Goal: Information Seeking & Learning: Find specific fact

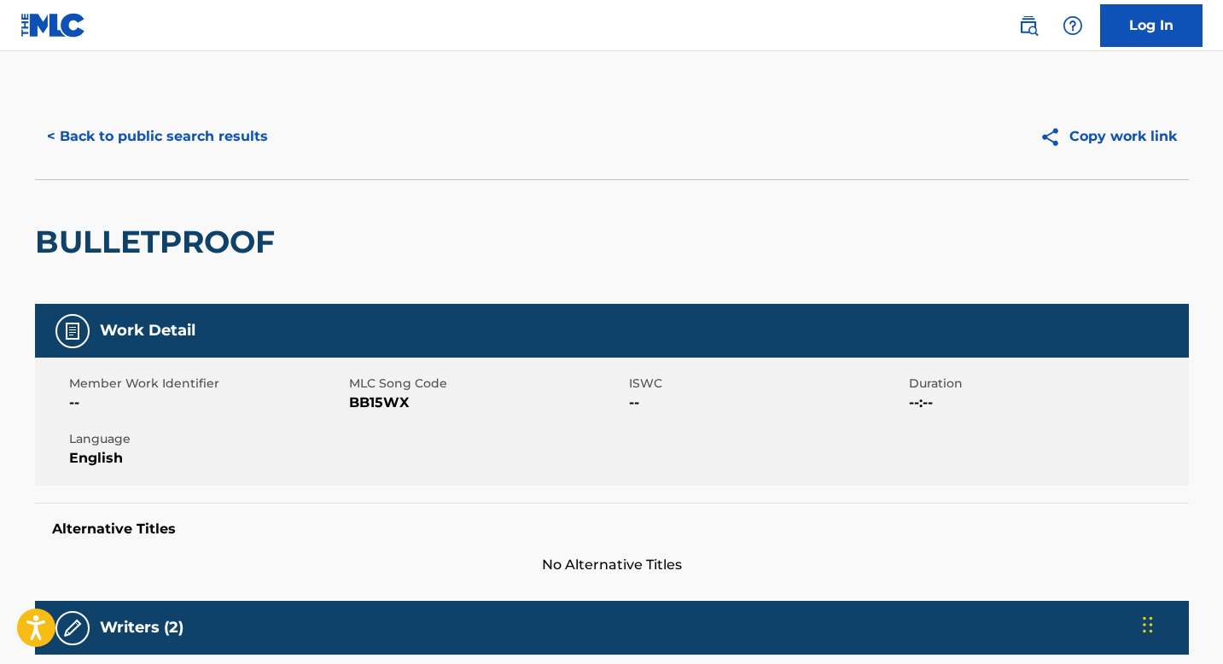
click at [179, 44] on nav "Log In" at bounding box center [611, 25] width 1223 height 51
click at [217, 98] on div "< Back to public search results Copy work link" at bounding box center [612, 136] width 1154 height 85
click at [234, 140] on button "< Back to public search results" at bounding box center [157, 136] width 245 height 43
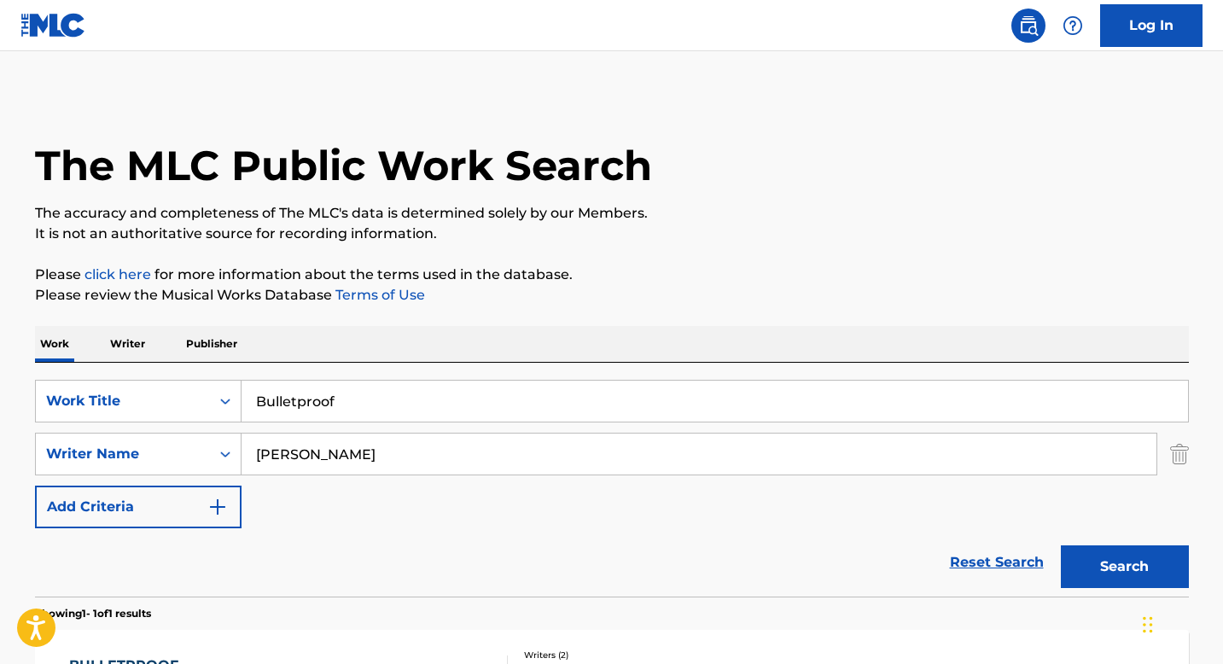
scroll to position [167, 0]
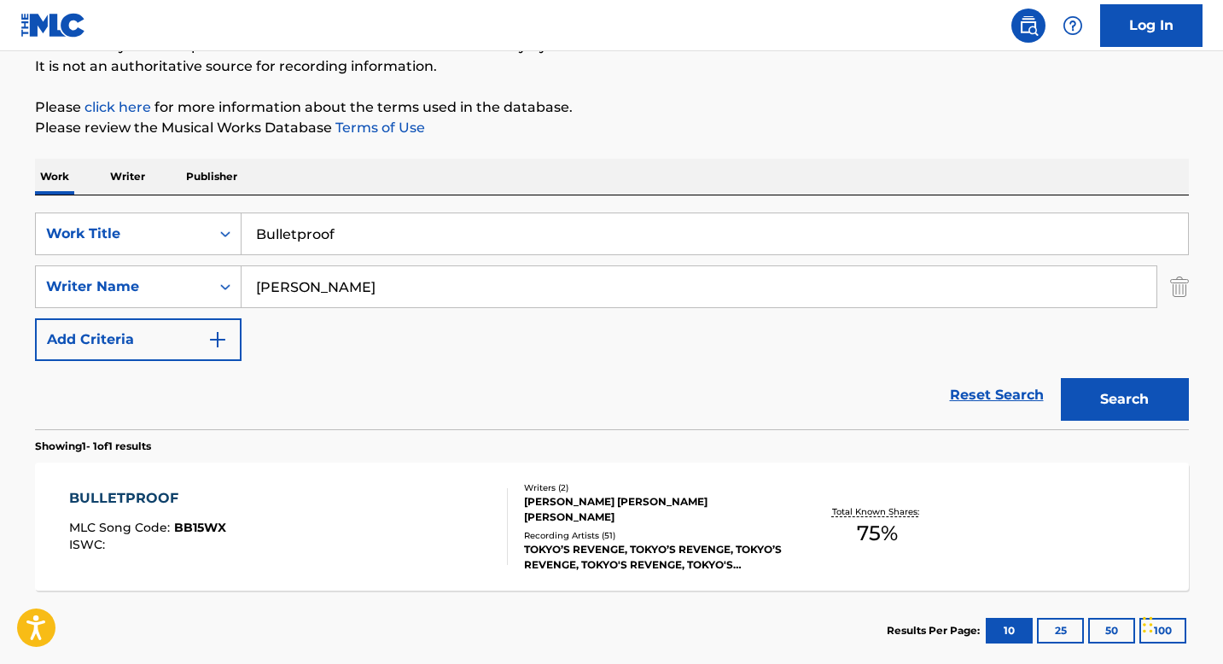
click at [552, 239] on input "Bulletproof" at bounding box center [715, 233] width 946 height 41
paste input "CELEBRARE"
type input "CELEBRARE"
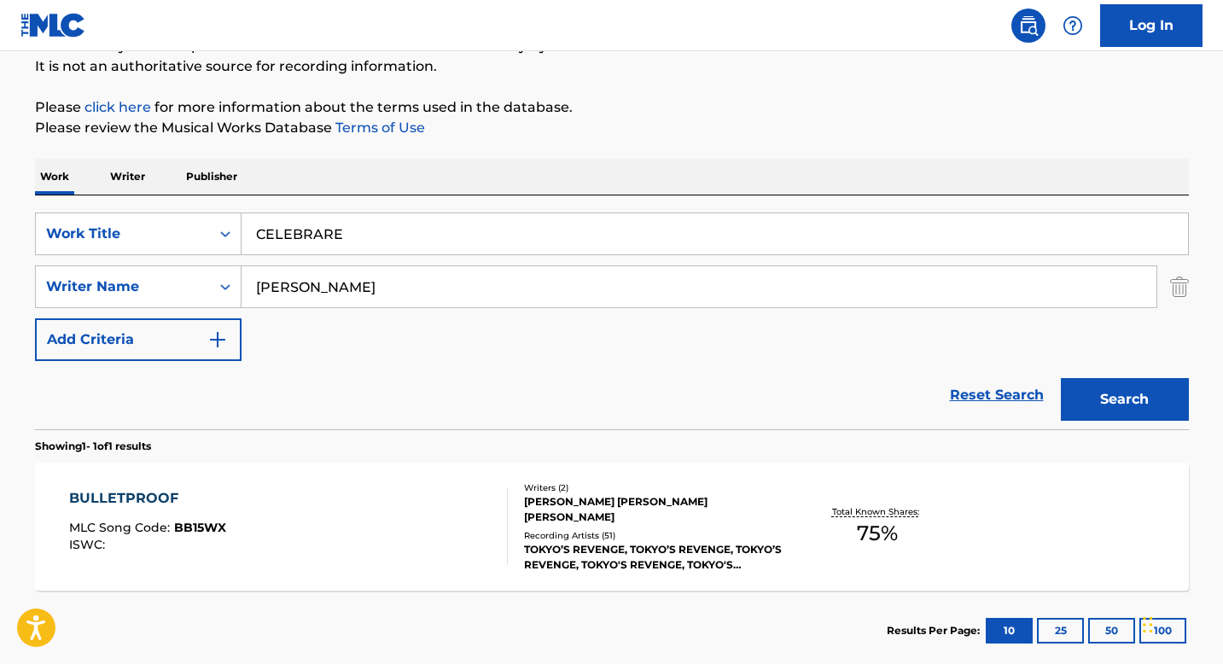
click at [488, 286] on input "[PERSON_NAME]" at bounding box center [699, 286] width 915 height 41
type input "[PERSON_NAME]"
click at [1061, 378] on button "Search" at bounding box center [1125, 399] width 128 height 43
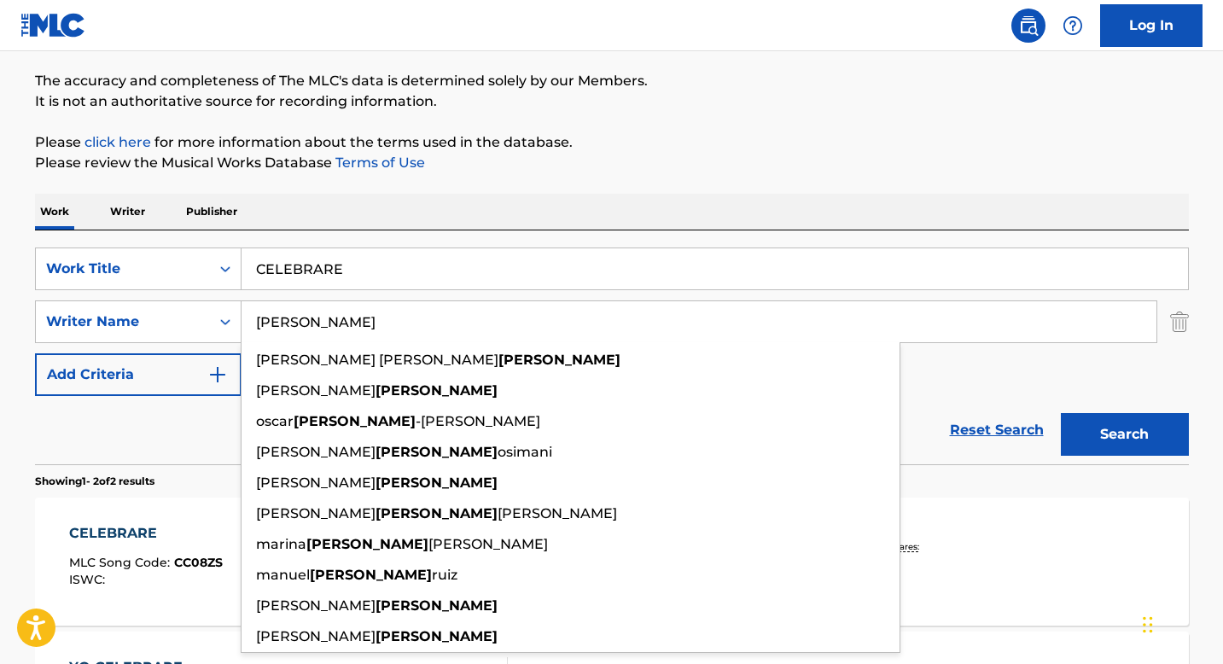
click at [580, 115] on div "The MLC Public Work Search The accuracy and completeness of The MLC's data is d…" at bounding box center [612, 401] width 1195 height 878
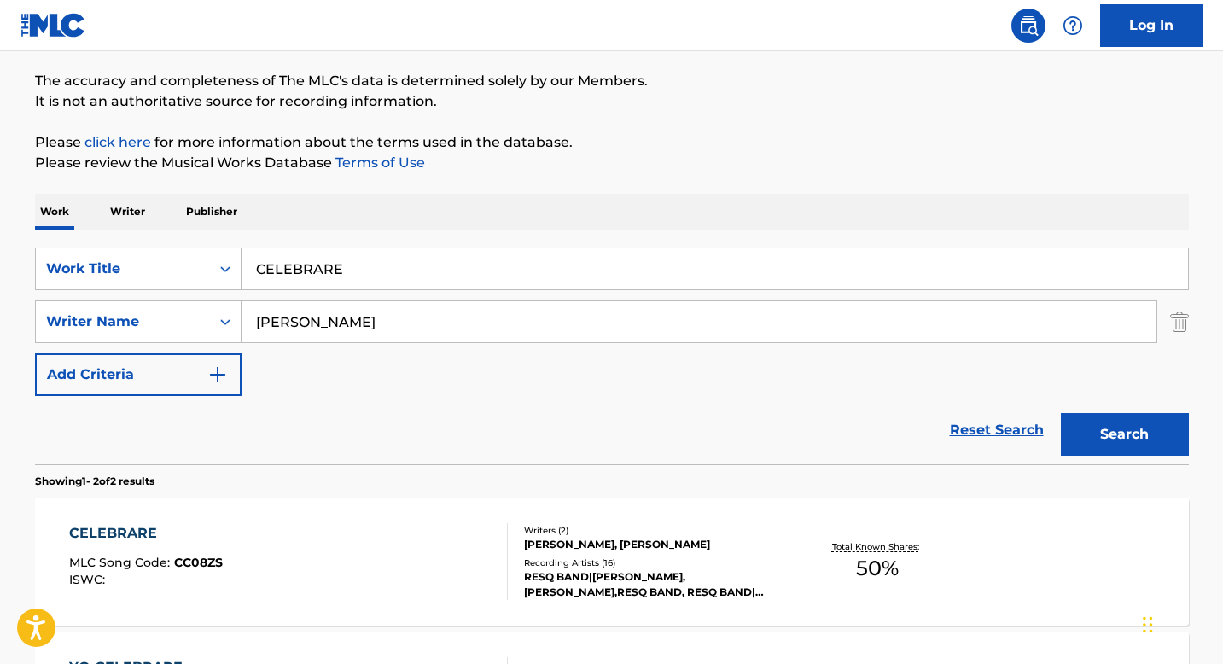
click at [663, 533] on div "Writers ( 2 )" at bounding box center [653, 530] width 258 height 13
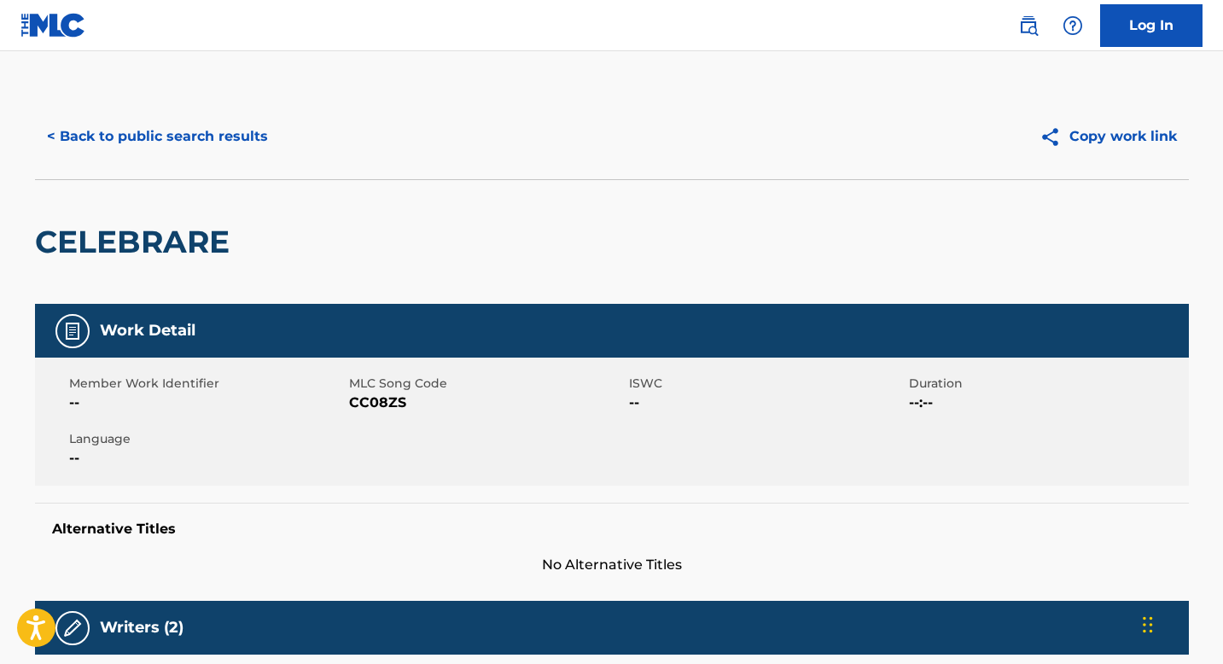
click at [166, 177] on div "< Back to public search results Copy work link" at bounding box center [612, 136] width 1154 height 85
click at [163, 135] on button "< Back to public search results" at bounding box center [157, 136] width 245 height 43
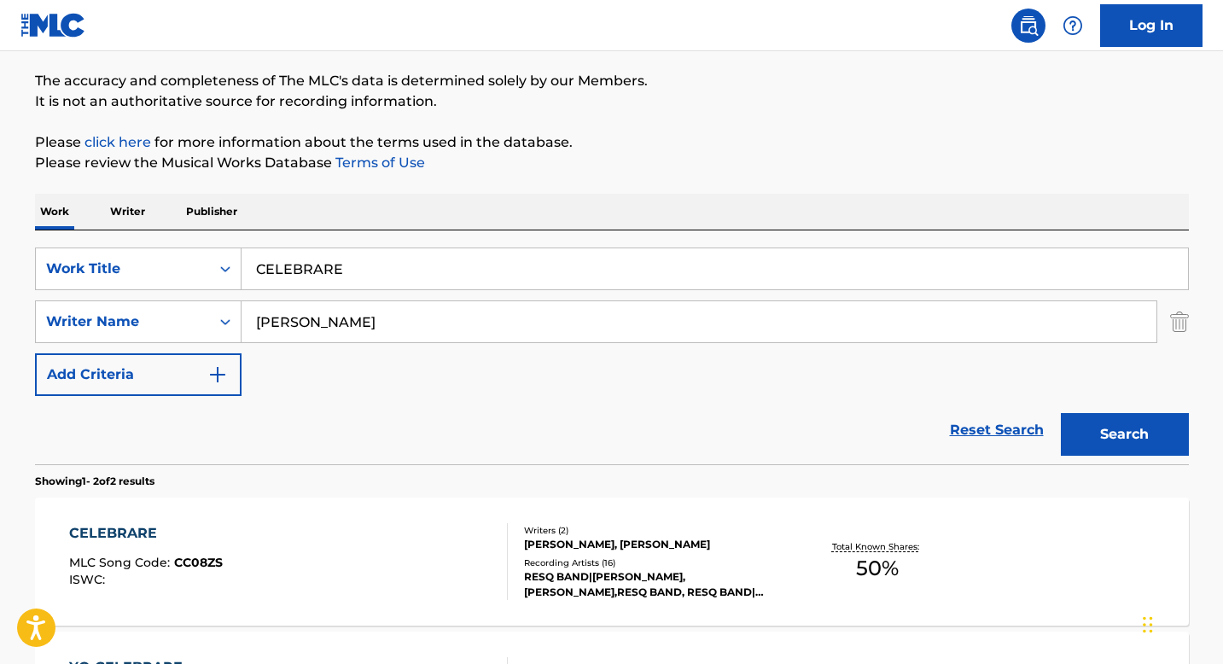
click at [497, 267] on input "CELEBRARE" at bounding box center [715, 268] width 946 height 41
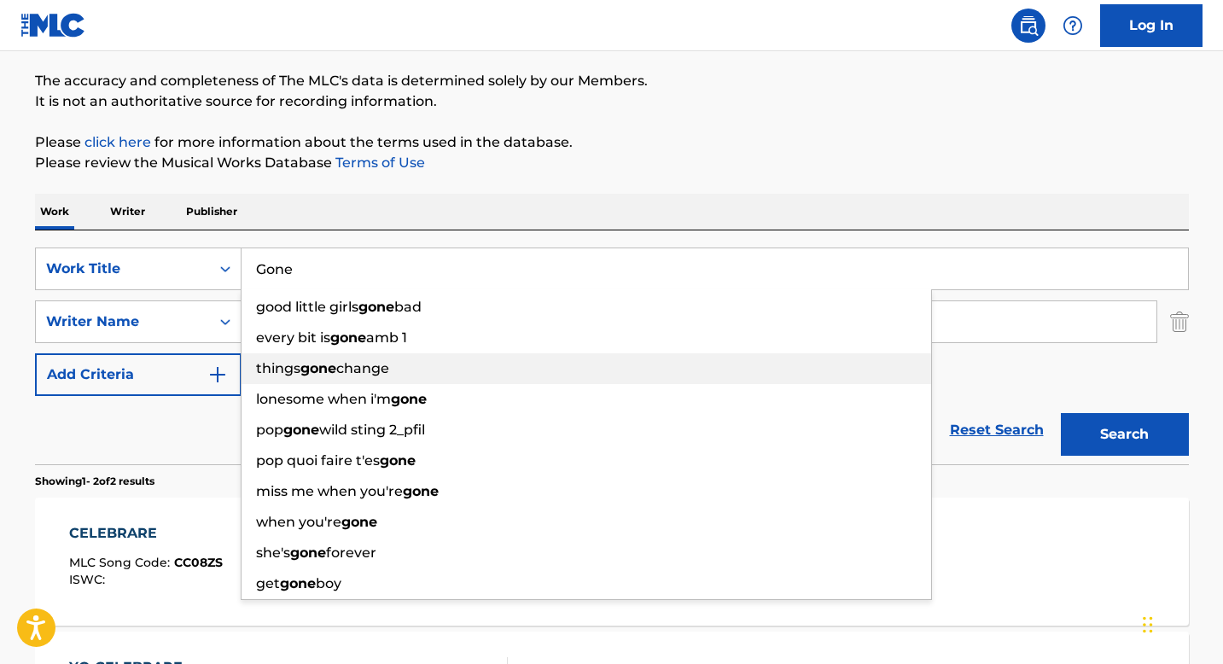
type input "Gone"
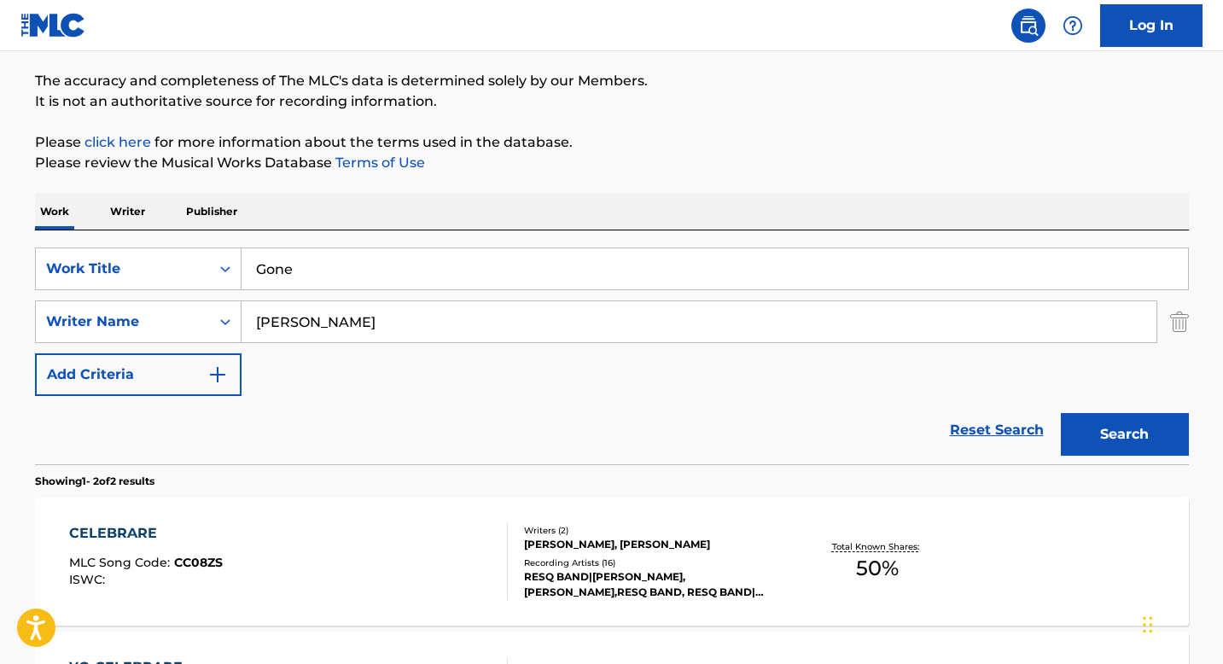
click at [473, 207] on div "Work Writer Publisher" at bounding box center [612, 212] width 1154 height 36
click at [422, 295] on div "SearchWithCriteriac5076946-492c-44f5-9108-c16cebca236a Work Title Gone SearchWi…" at bounding box center [612, 321] width 1154 height 148
click at [420, 314] on input "[PERSON_NAME]" at bounding box center [699, 321] width 915 height 41
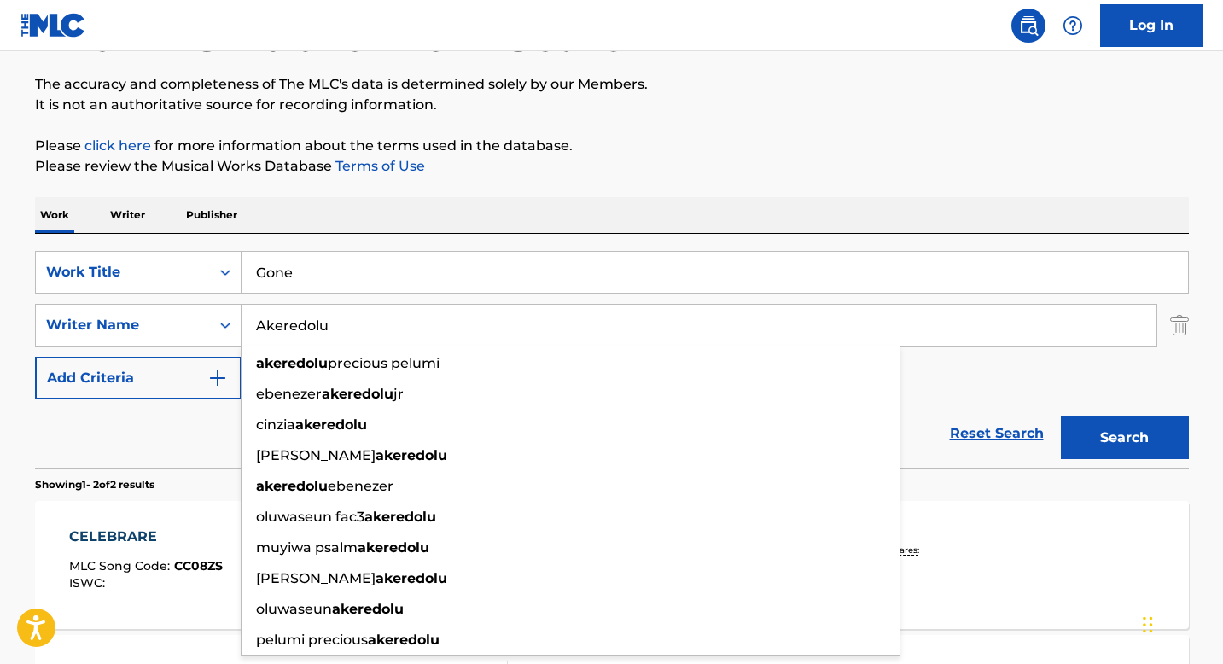
scroll to position [129, 0]
type input "Akeredolu"
click at [731, 175] on p "Please review the Musical Works Database Terms of Use" at bounding box center [612, 166] width 1154 height 20
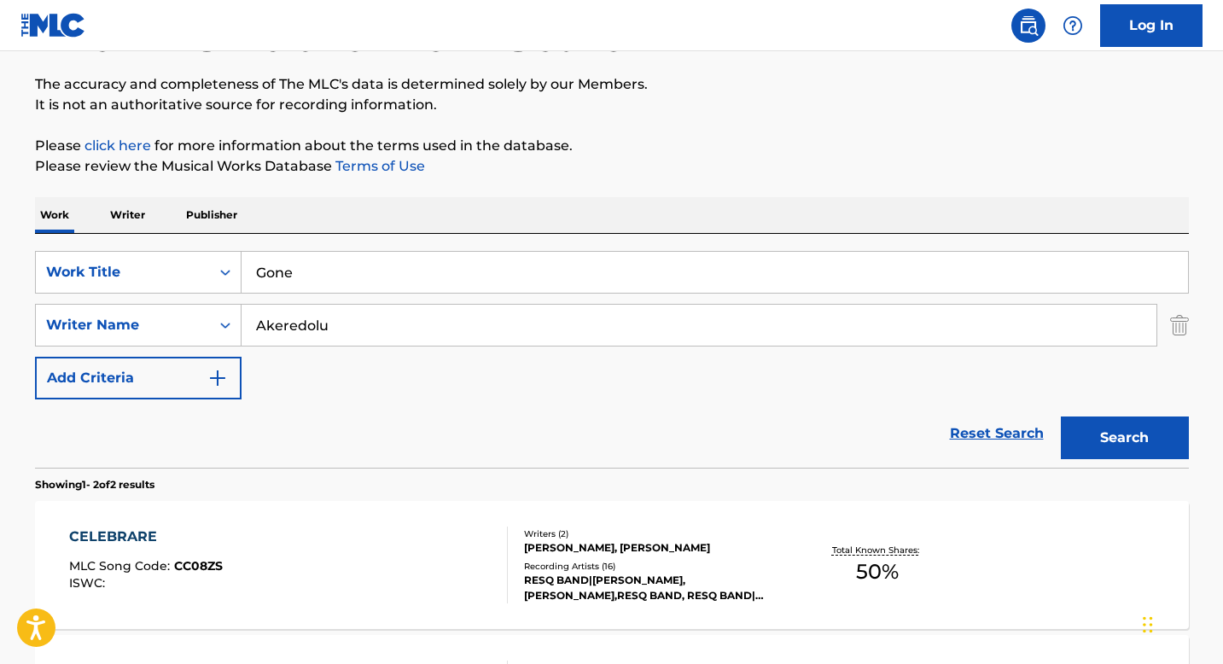
click at [1084, 436] on button "Search" at bounding box center [1125, 437] width 128 height 43
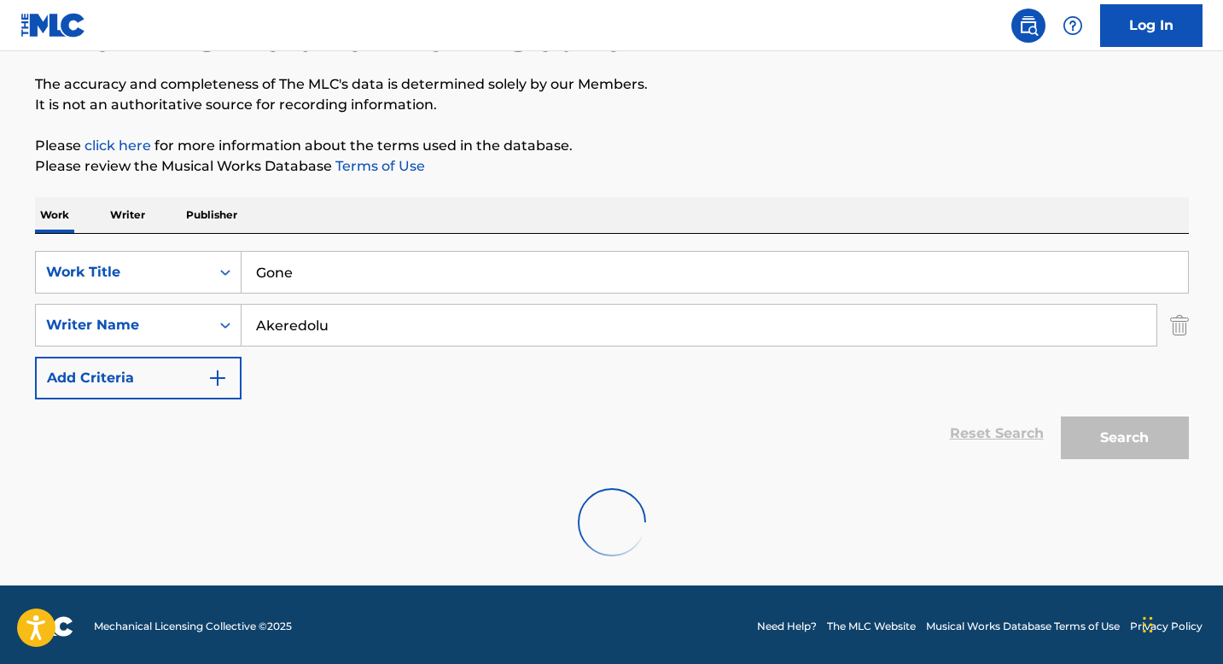
click at [556, 115] on div "The MLC Public Work Search The accuracy and completeness of The MLC's data is d…" at bounding box center [612, 271] width 1195 height 612
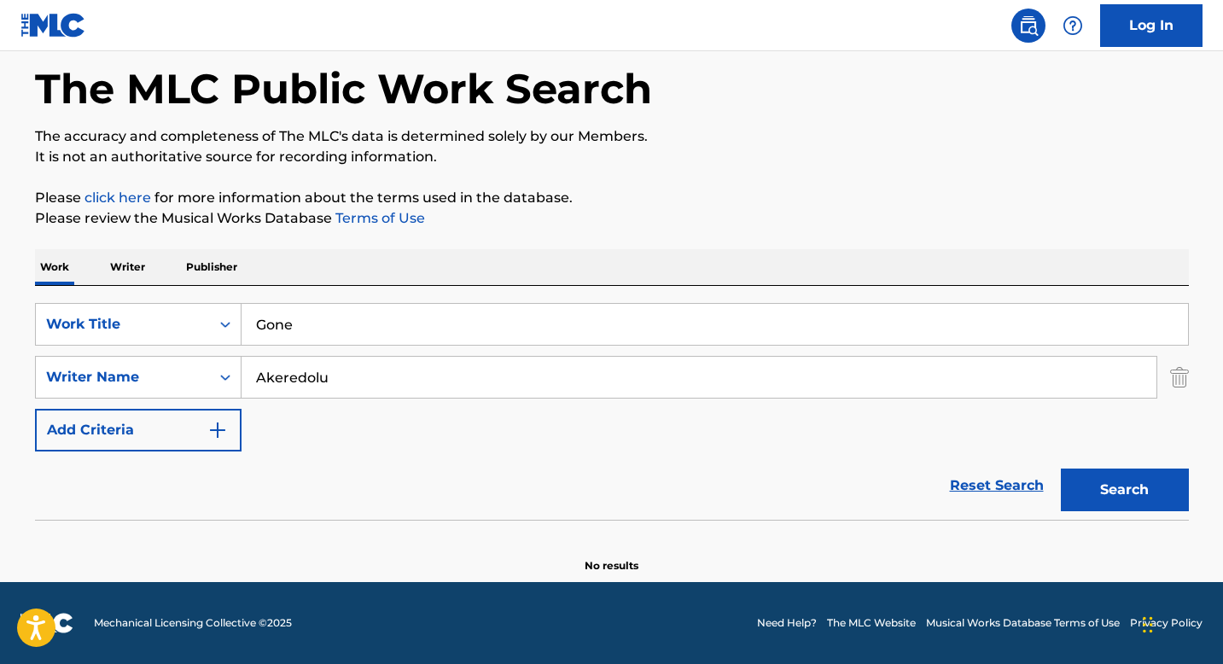
click at [430, 395] on input "Akeredolu" at bounding box center [699, 377] width 915 height 41
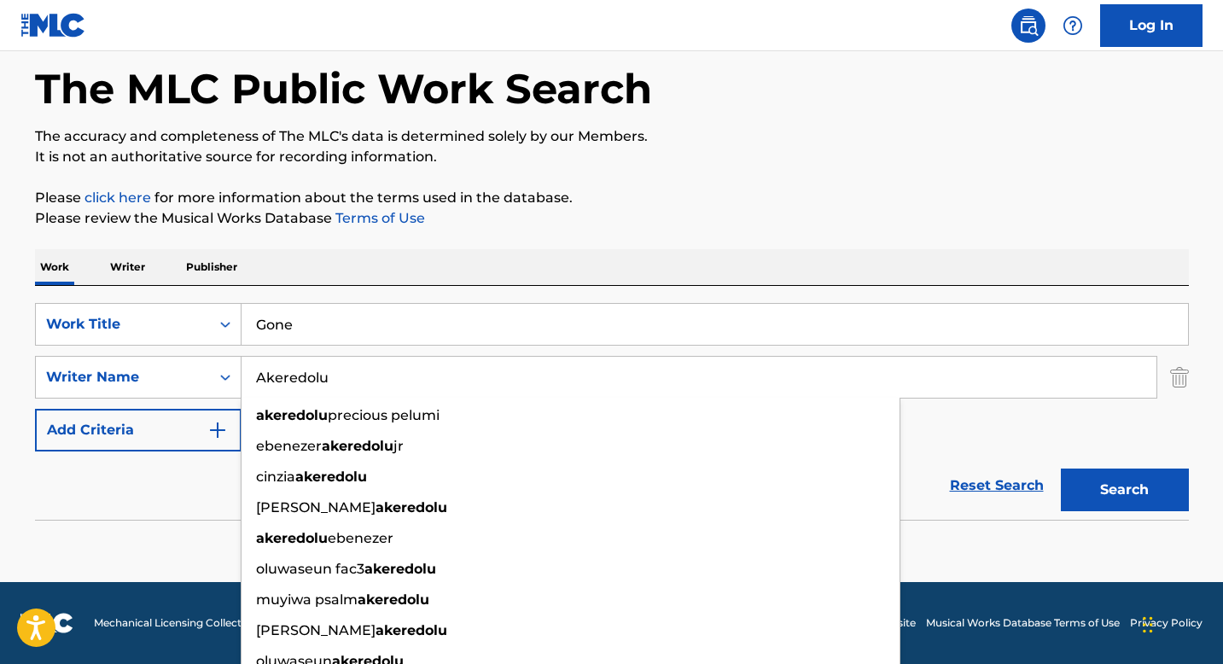
click at [521, 234] on div "The MLC Public Work Search The accuracy and completeness of The MLC's data is d…" at bounding box center [612, 295] width 1195 height 556
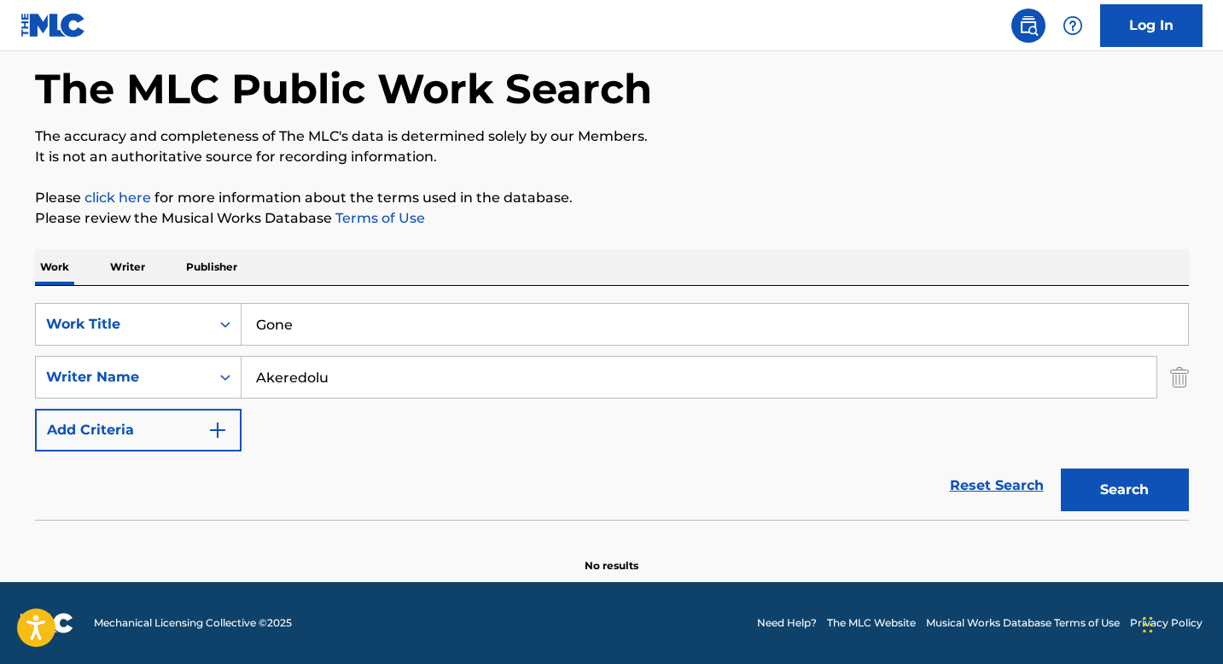
click at [393, 334] on input "Gone" at bounding box center [715, 324] width 946 height 41
paste input "[DATE]"
type input "[DATE]"
click at [399, 375] on input "Akeredolu" at bounding box center [699, 377] width 915 height 41
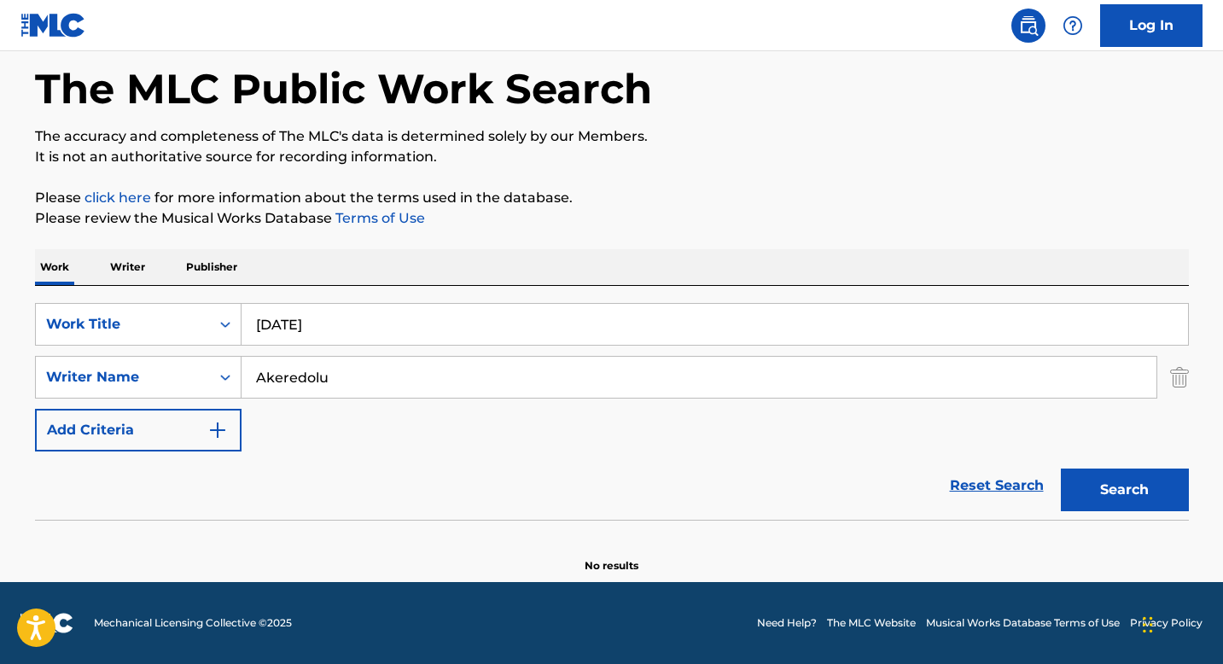
click at [399, 375] on input "Akeredolu" at bounding box center [699, 377] width 915 height 41
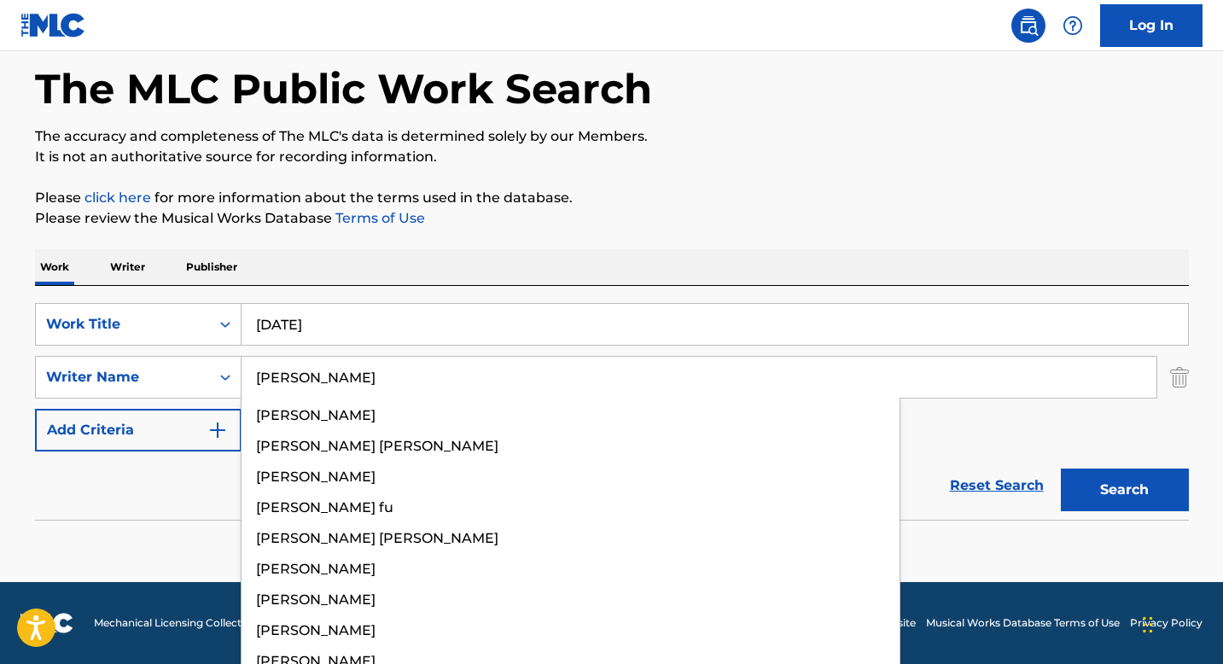
type input "[PERSON_NAME]"
click at [1061, 469] on button "Search" at bounding box center [1125, 490] width 128 height 43
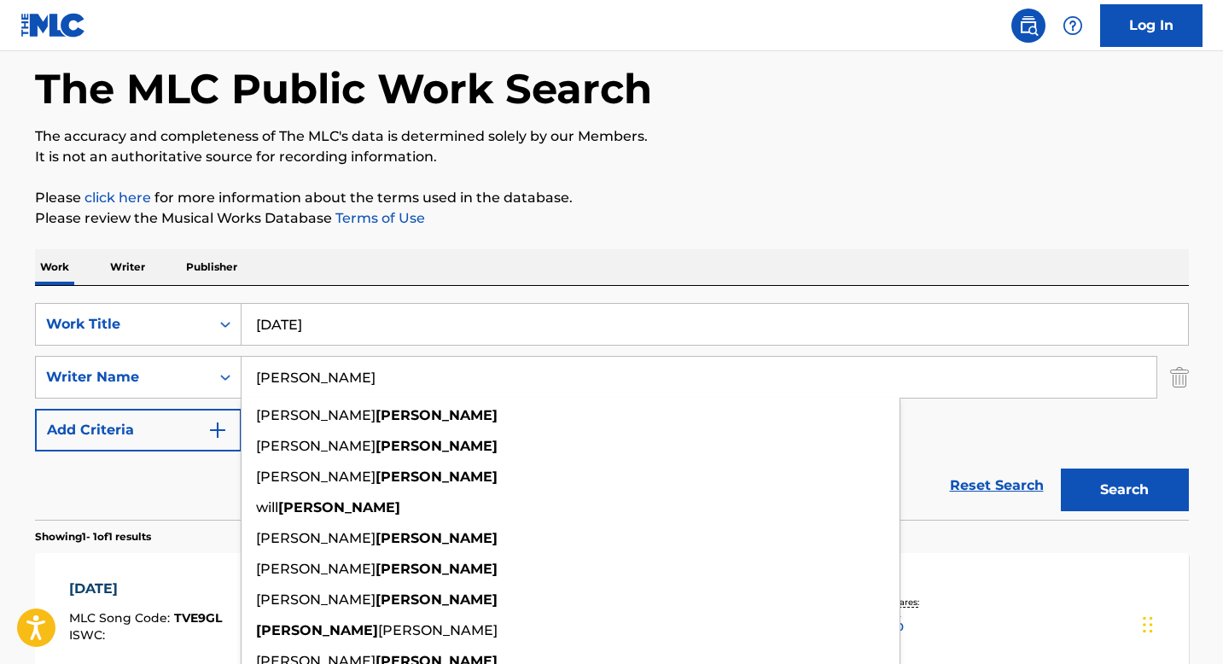
click at [605, 263] on div "Work Writer Publisher" at bounding box center [612, 267] width 1154 height 36
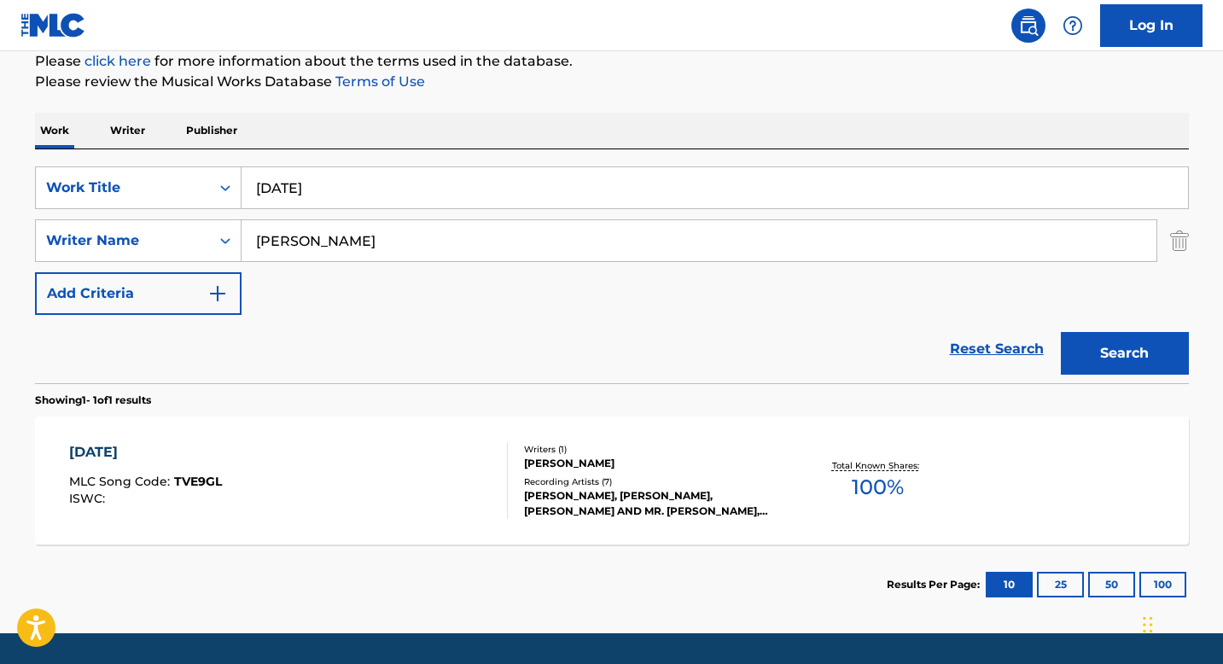
scroll to position [265, 0]
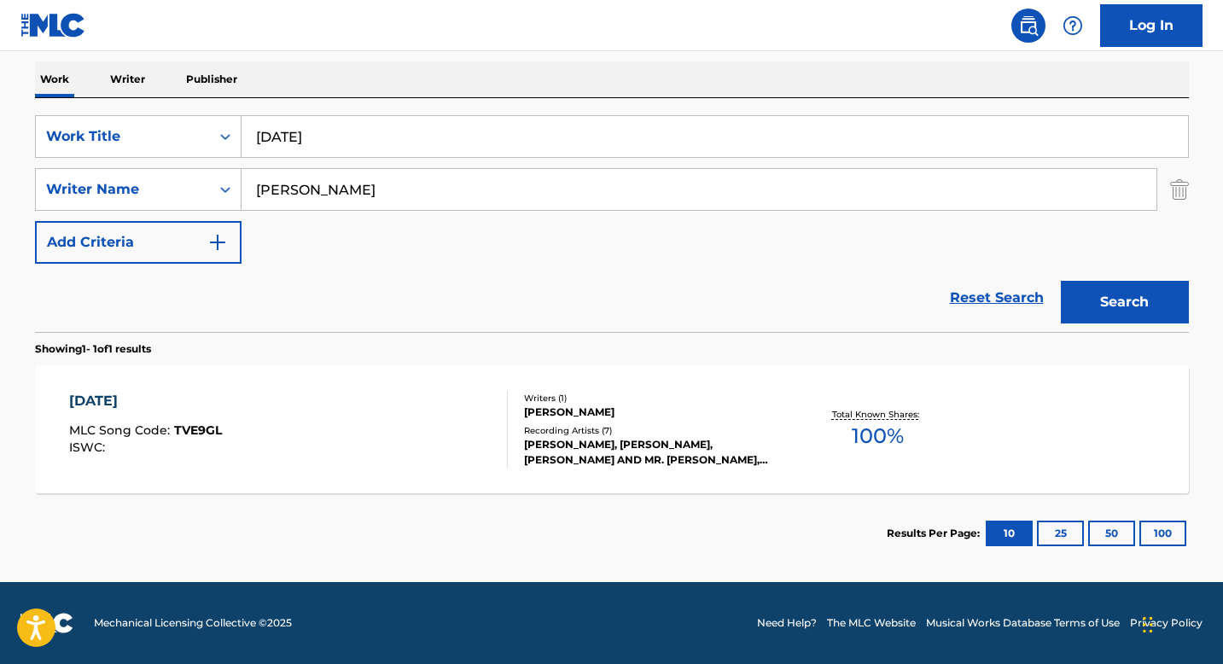
click at [635, 405] on div "[PERSON_NAME]" at bounding box center [653, 412] width 258 height 15
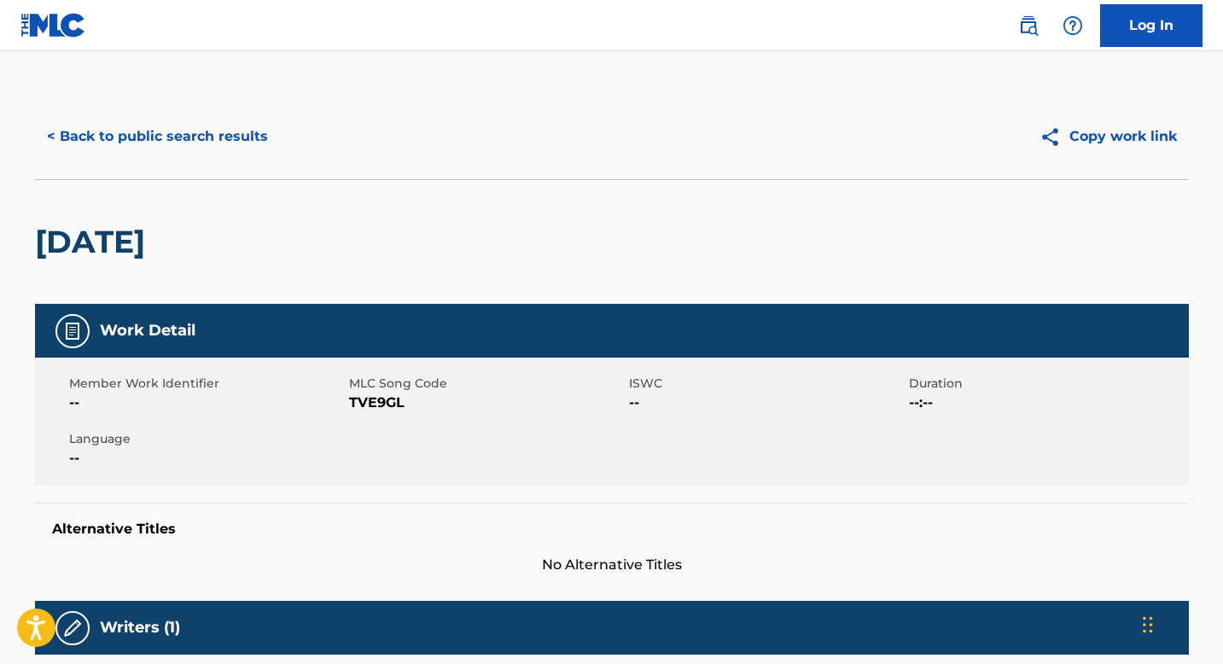
click at [224, 140] on button "< Back to public search results" at bounding box center [157, 136] width 245 height 43
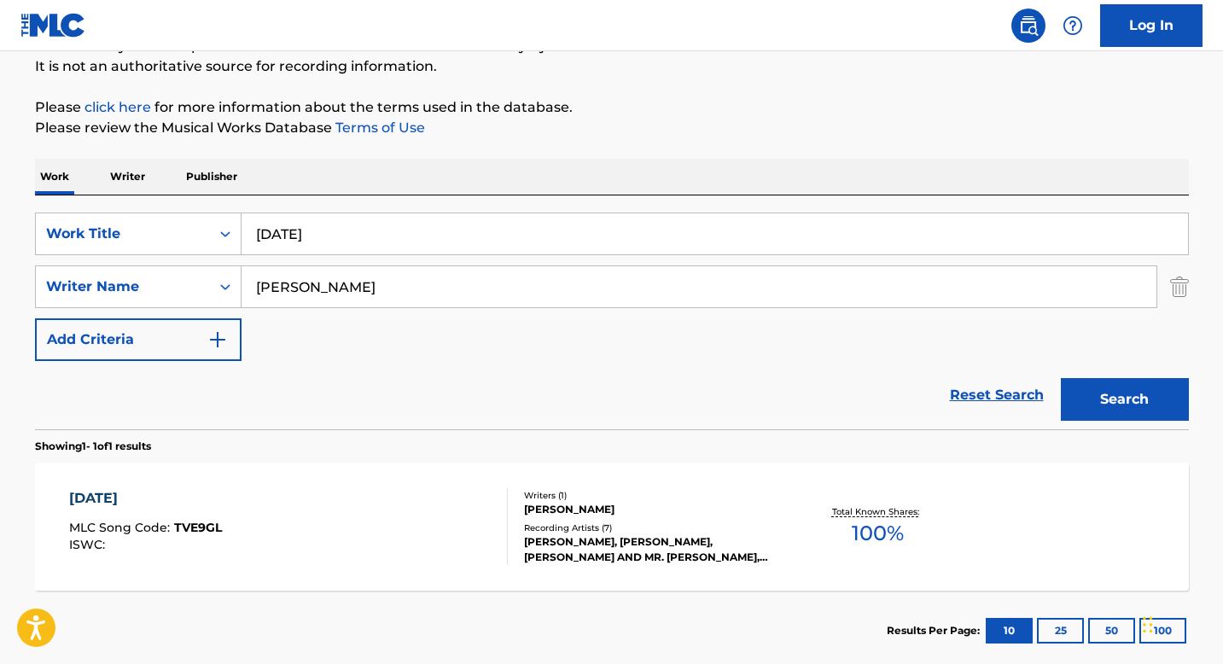
click at [416, 209] on div "SearchWithCriteriac5076946-492c-44f5-9108-c16cebca236a Work Title [DATE] Search…" at bounding box center [612, 312] width 1154 height 234
click at [422, 238] on input "[DATE]" at bounding box center [715, 233] width 946 height 41
paste input "Elementary"
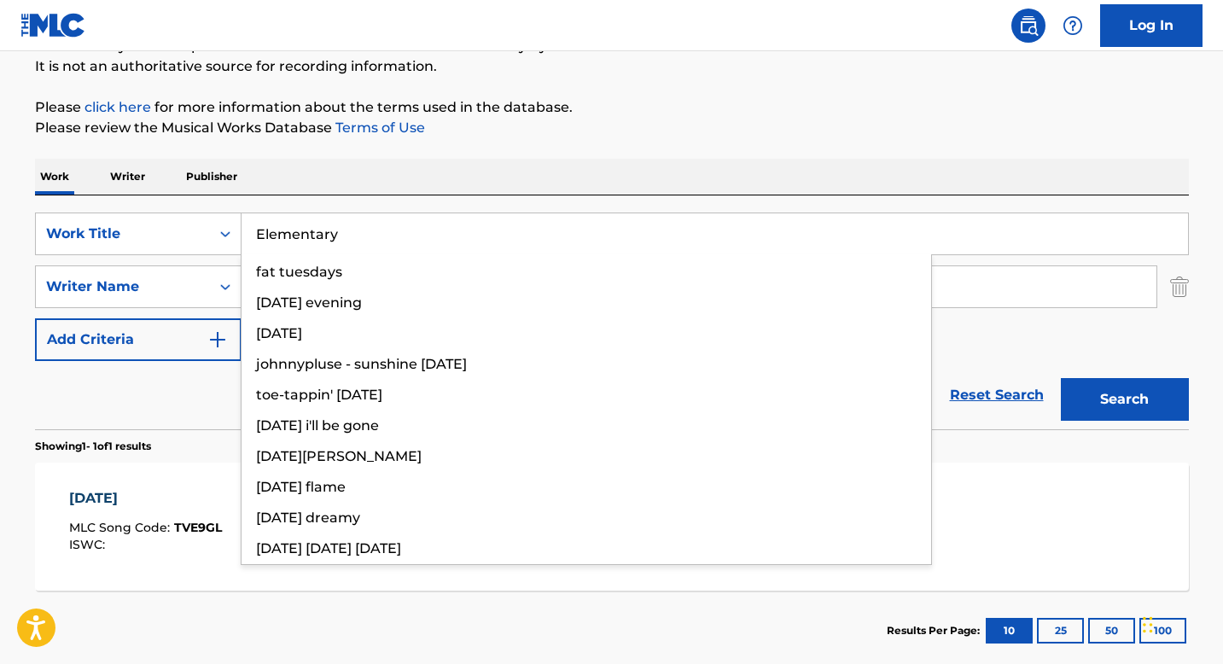
type input "Elementary"
click at [614, 172] on div "Work Writer Publisher" at bounding box center [612, 177] width 1154 height 36
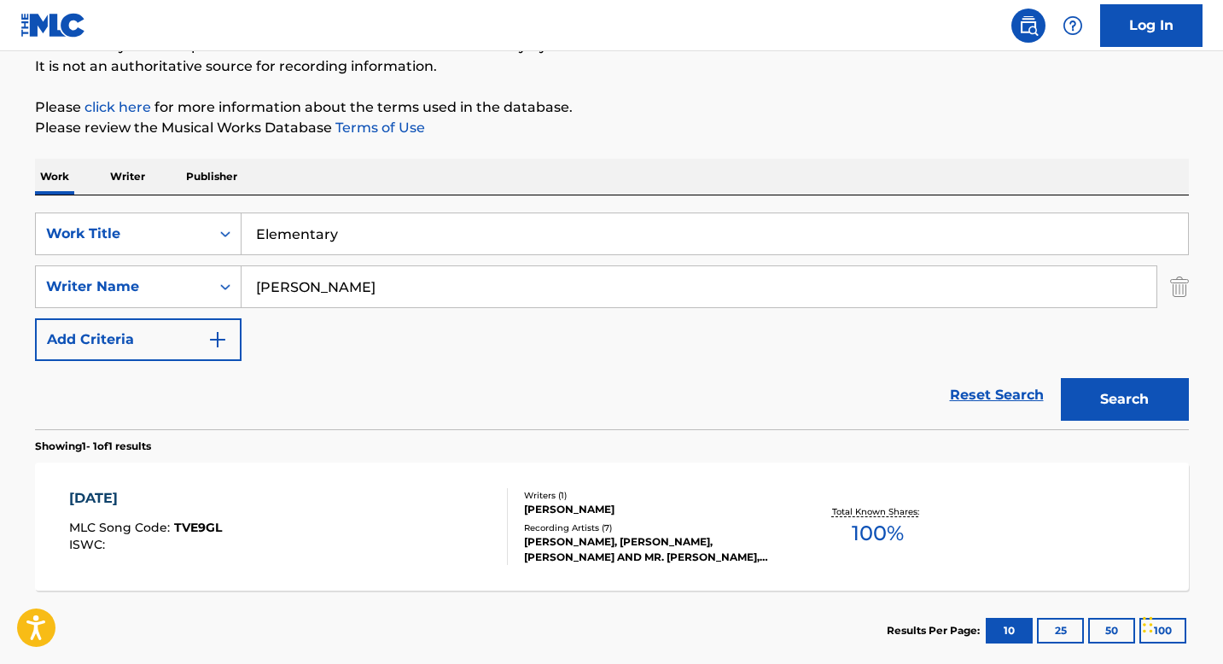
click at [468, 282] on input "[PERSON_NAME]" at bounding box center [699, 286] width 915 height 41
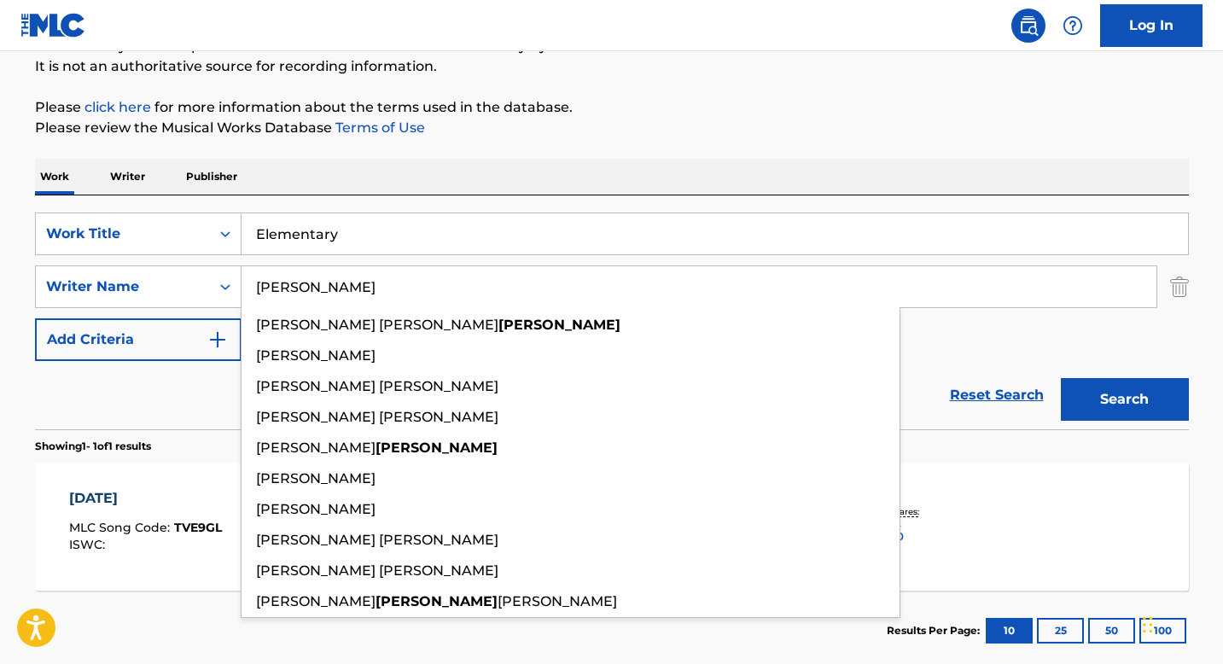
type input "[PERSON_NAME]"
click at [1061, 378] on button "Search" at bounding box center [1125, 399] width 128 height 43
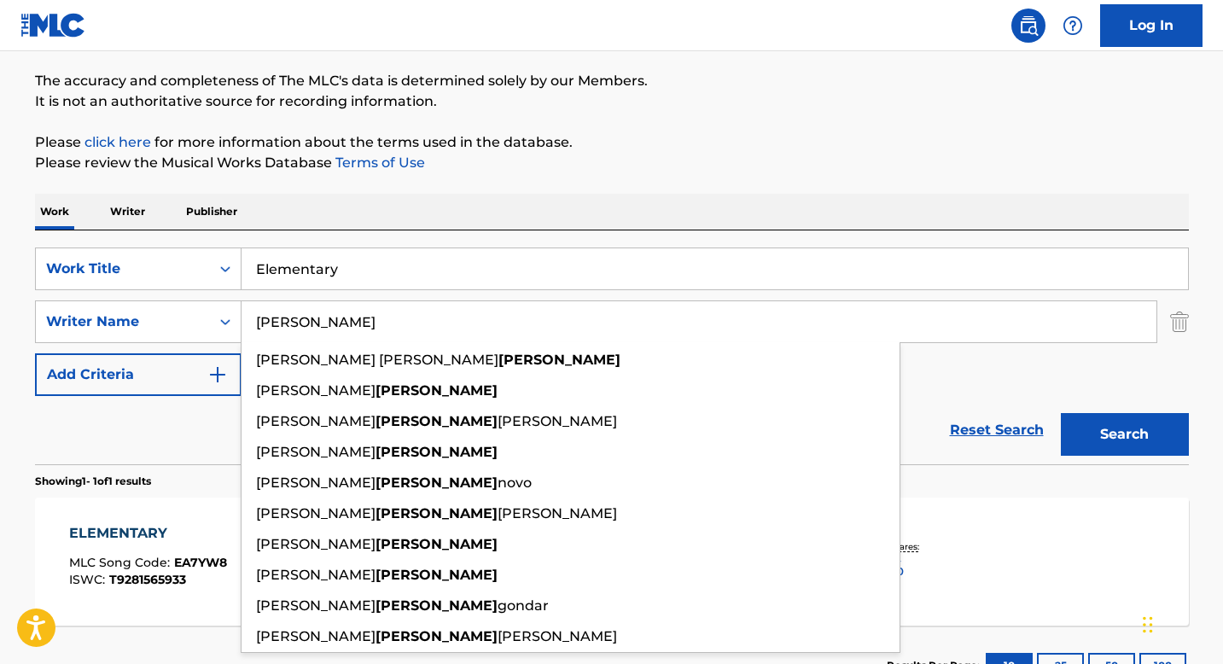
click at [640, 215] on div "Work Writer Publisher" at bounding box center [612, 212] width 1154 height 36
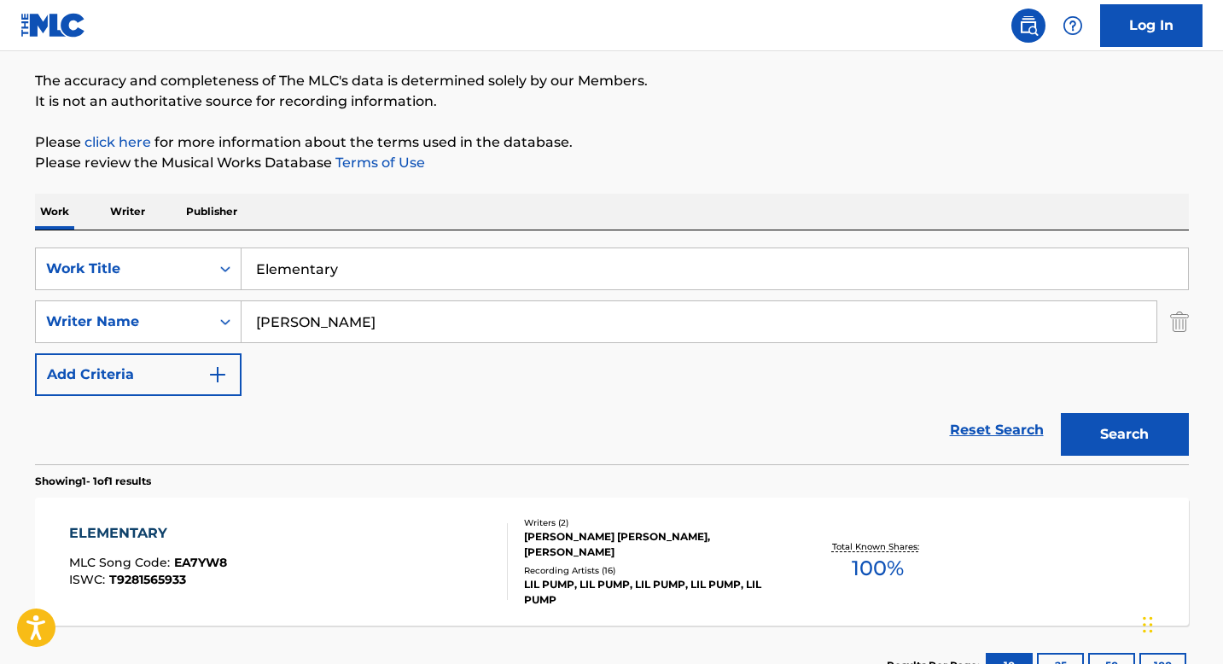
click at [568, 521] on div "ELEMENTARY MLC Song Code : EA7YW8 ISWC : T9281565933 Writers ( 2 ) [PERSON_NAME…" at bounding box center [612, 562] width 1154 height 128
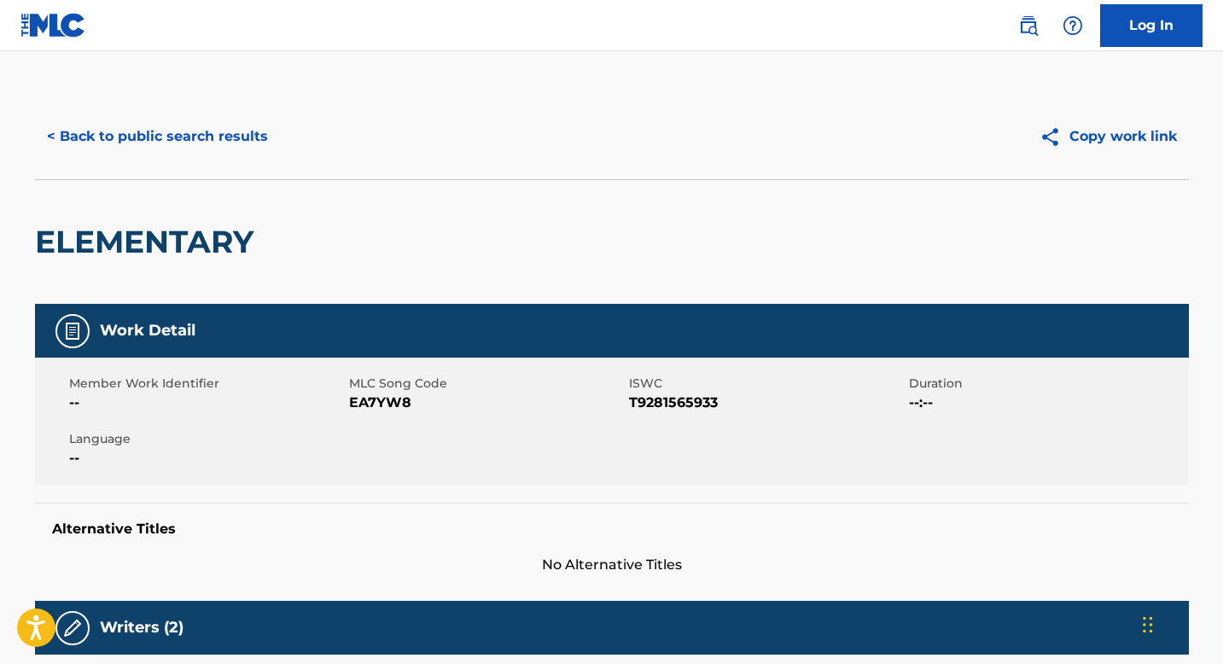
click at [247, 139] on button "< Back to public search results" at bounding box center [157, 136] width 245 height 43
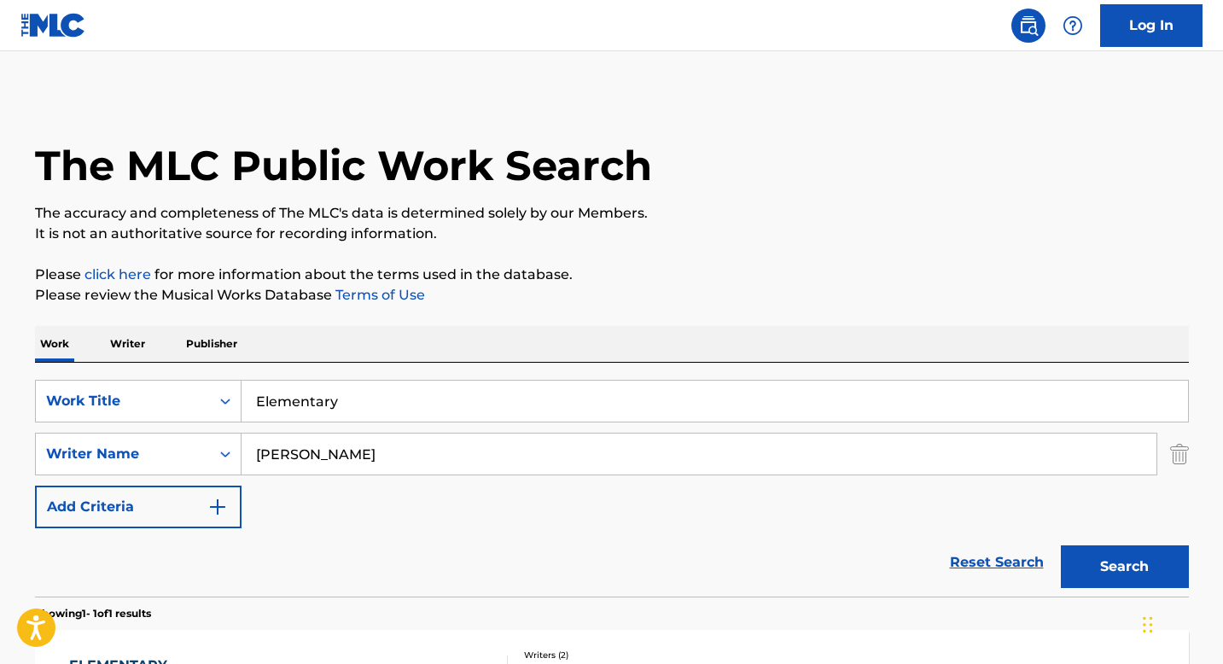
scroll to position [132, 0]
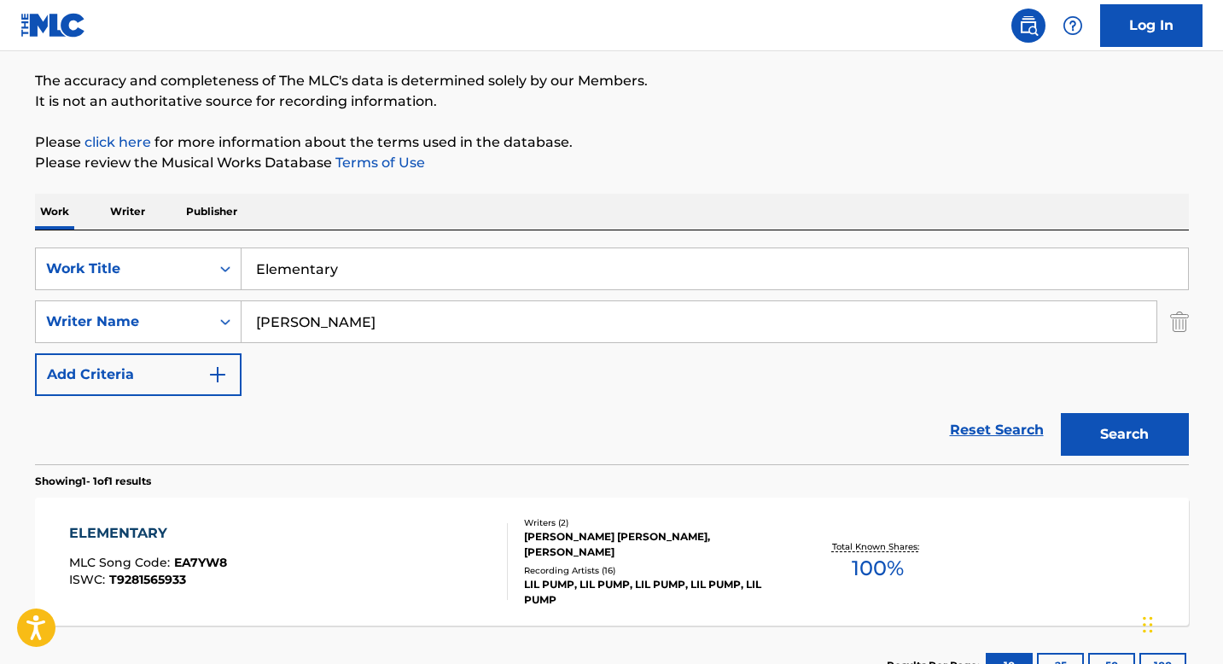
click at [616, 272] on input "Elementary" at bounding box center [715, 268] width 946 height 41
paste input "DIFFERENT"
type input "DIFFERENT"
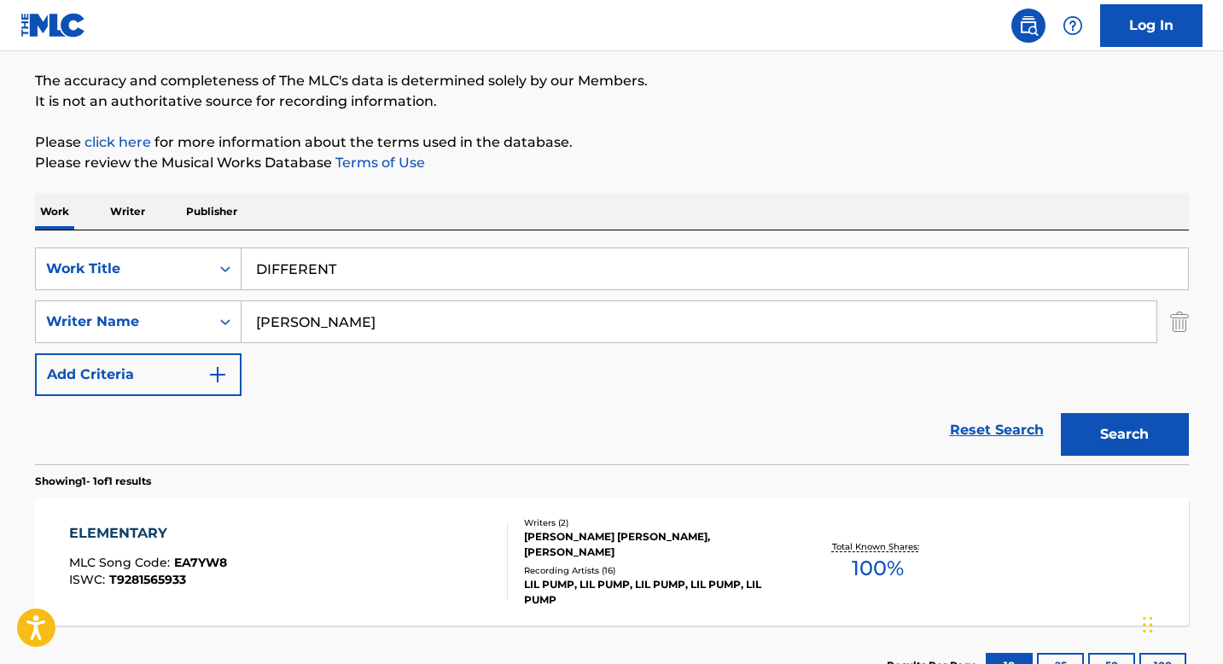
click at [589, 329] on input "[PERSON_NAME]" at bounding box center [699, 321] width 915 height 41
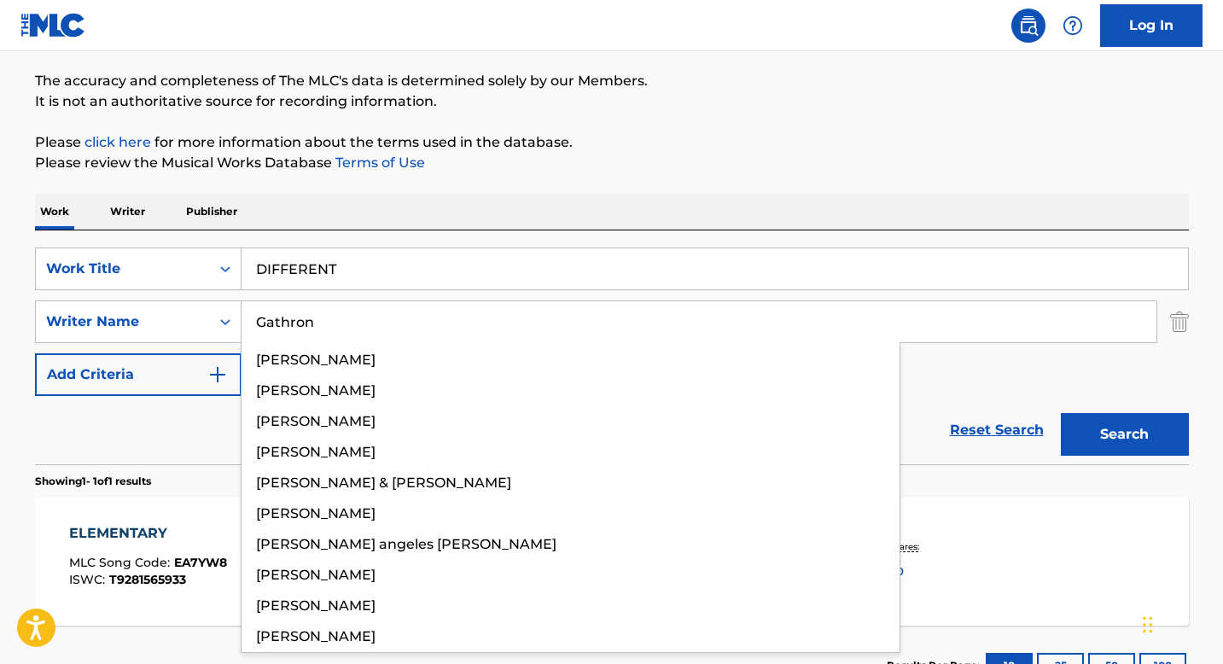
type input "Gathron"
click at [1061, 413] on button "Search" at bounding box center [1125, 434] width 128 height 43
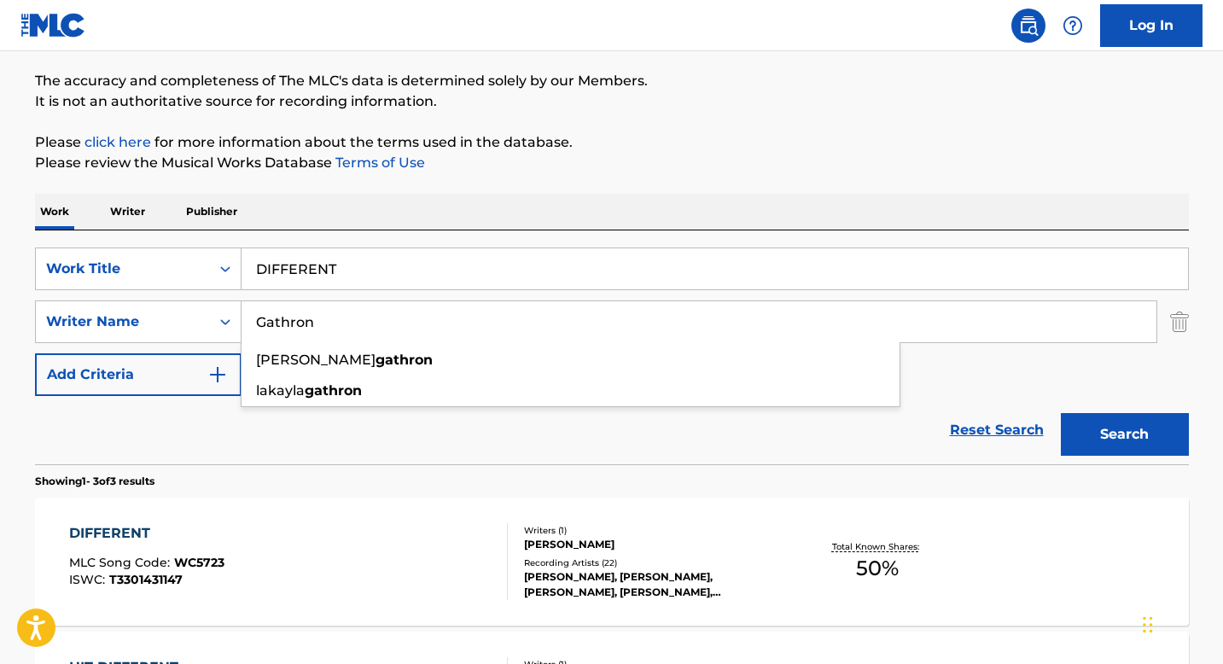
click at [601, 521] on div "DIFFERENT MLC Song Code : WC5723 ISWC : T3301431147 Writers ( 1 ) [PERSON_NAME]…" at bounding box center [612, 562] width 1154 height 128
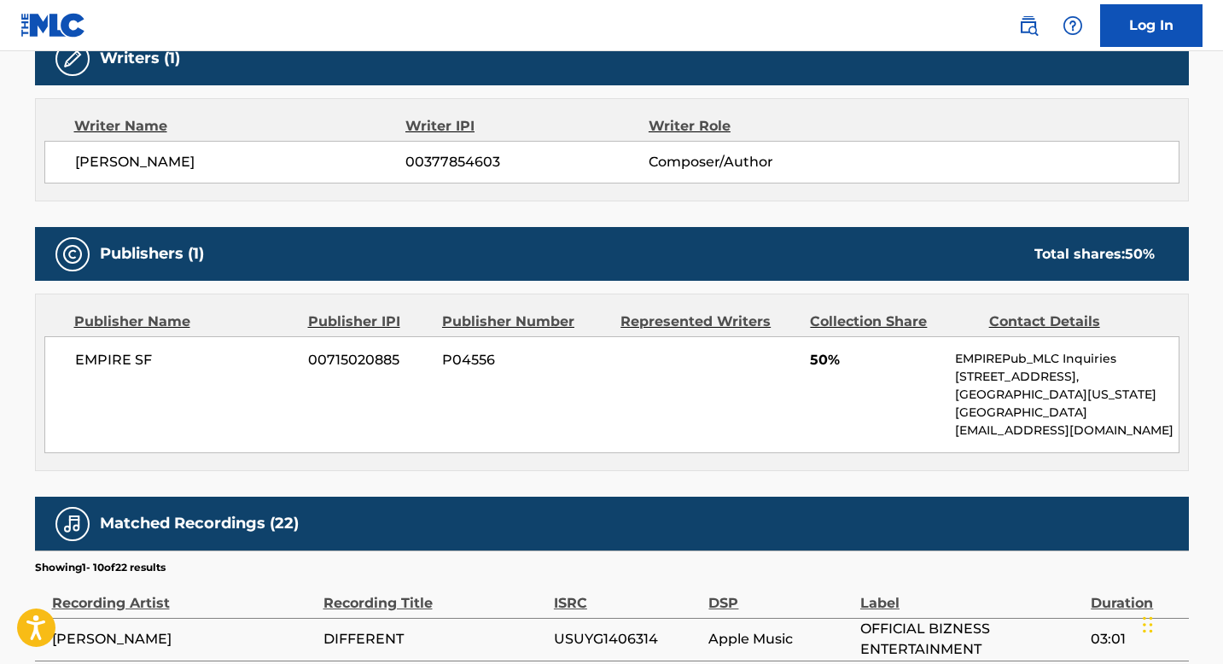
scroll to position [579, 0]
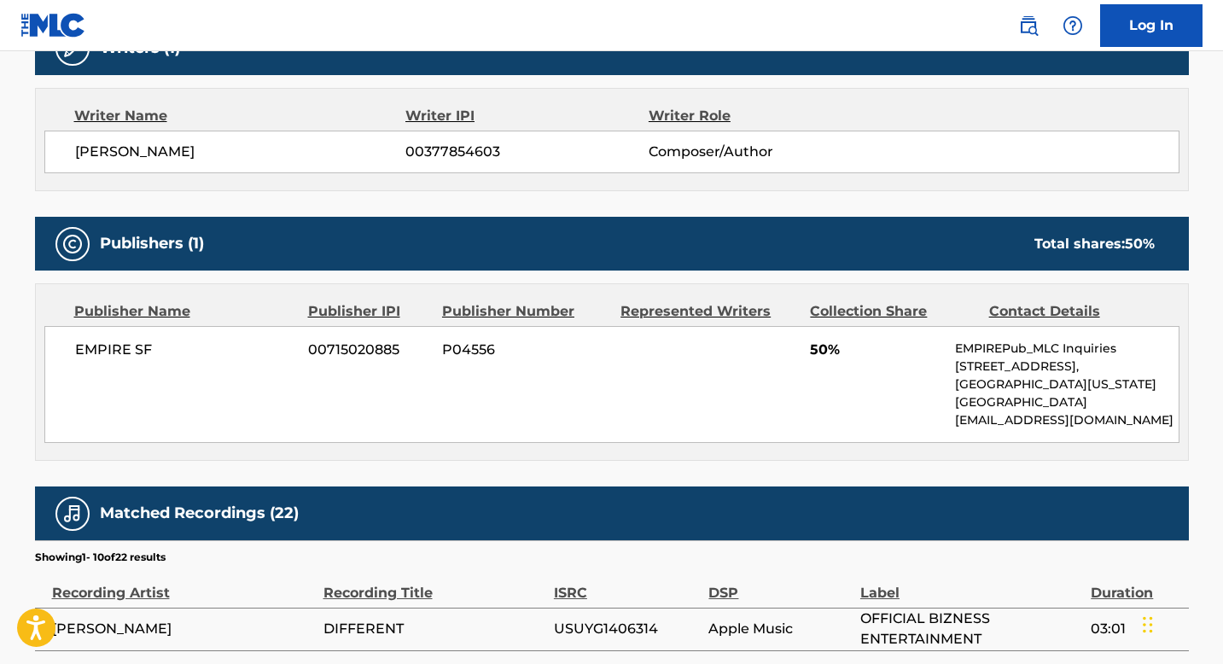
click at [382, 393] on div "EMPIRE SF 00715020885 P04556 50% EMPIREPub_MLC Inquiries [STREET_ADDRESS][US_ST…" at bounding box center [611, 384] width 1135 height 117
